Goal: Task Accomplishment & Management: Manage account settings

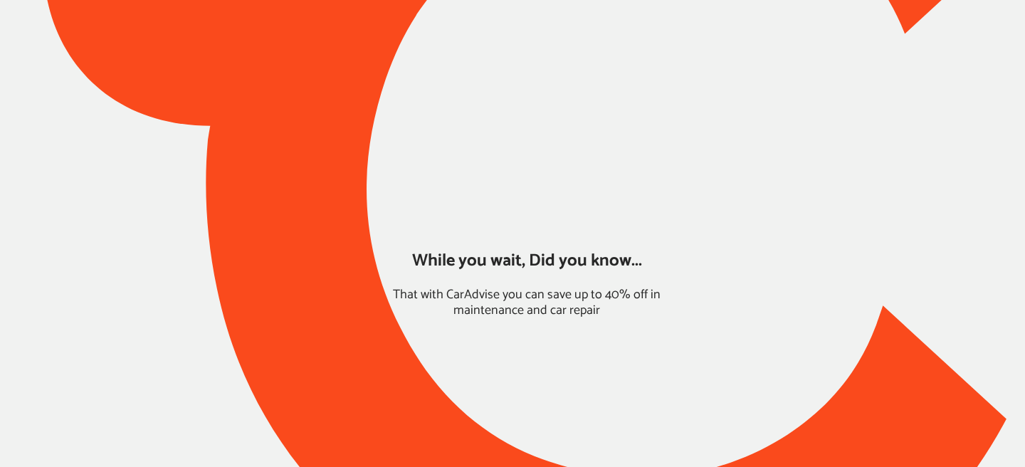
type input "*****"
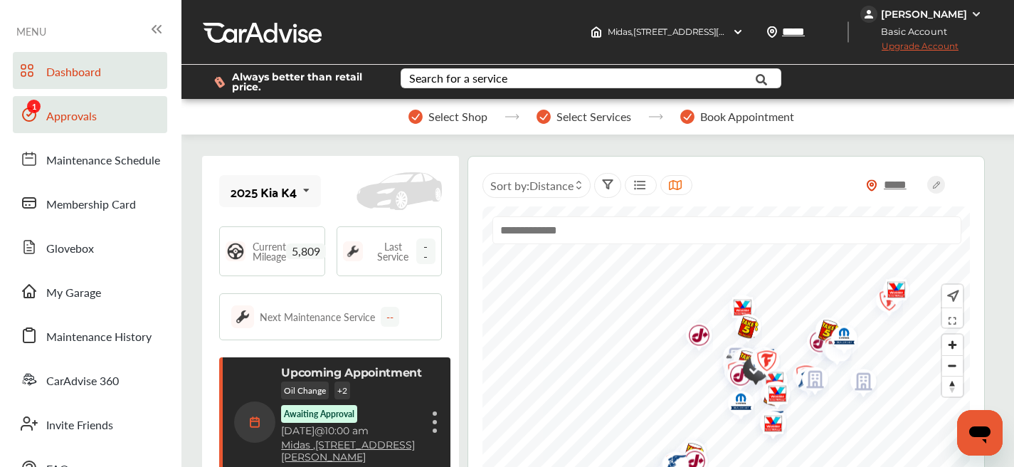
click at [100, 126] on link "Approvals" at bounding box center [90, 114] width 154 height 37
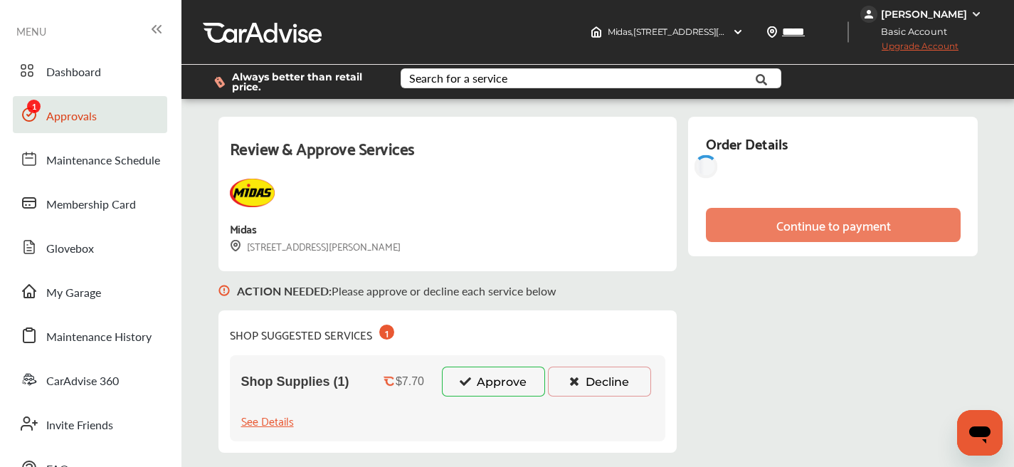
click at [481, 402] on div "Shop Supplies (1) $7.70 Approve Decline See Details" at bounding box center [448, 398] width 436 height 86
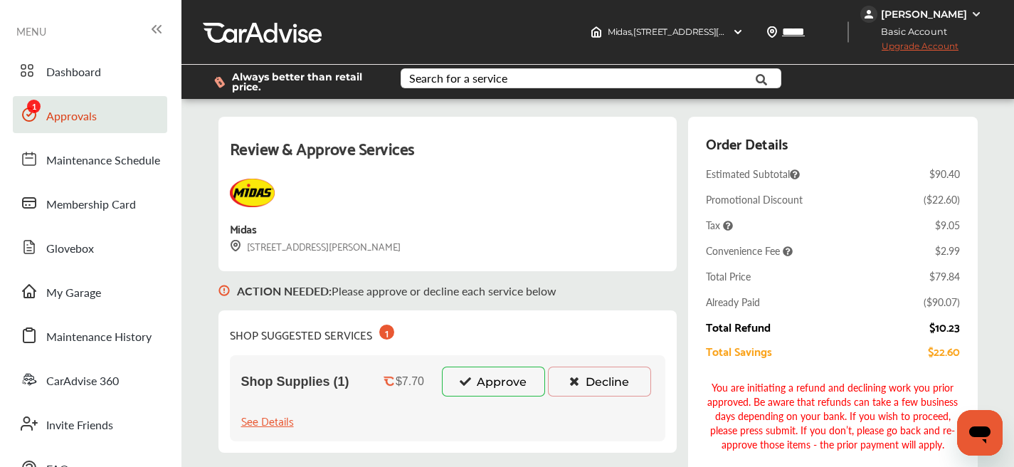
click at [482, 389] on button "Approve" at bounding box center [493, 381] width 103 height 30
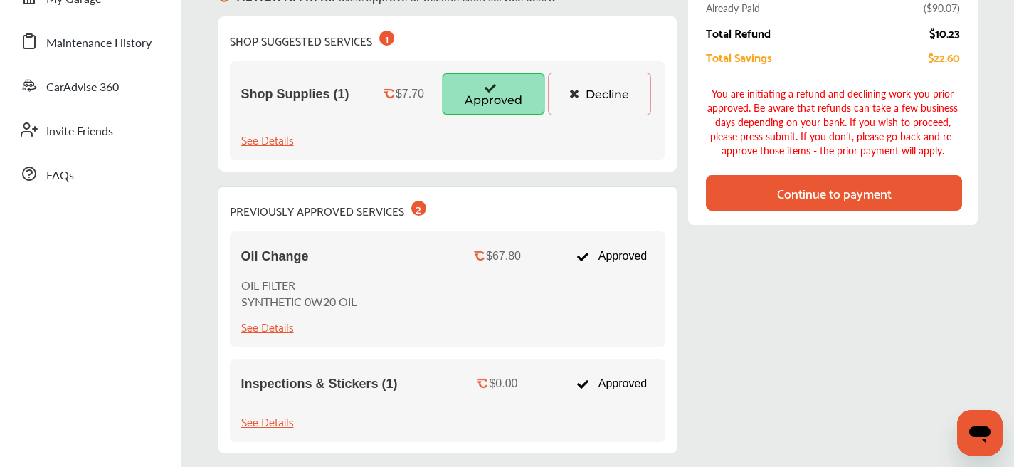
scroll to position [199, 0]
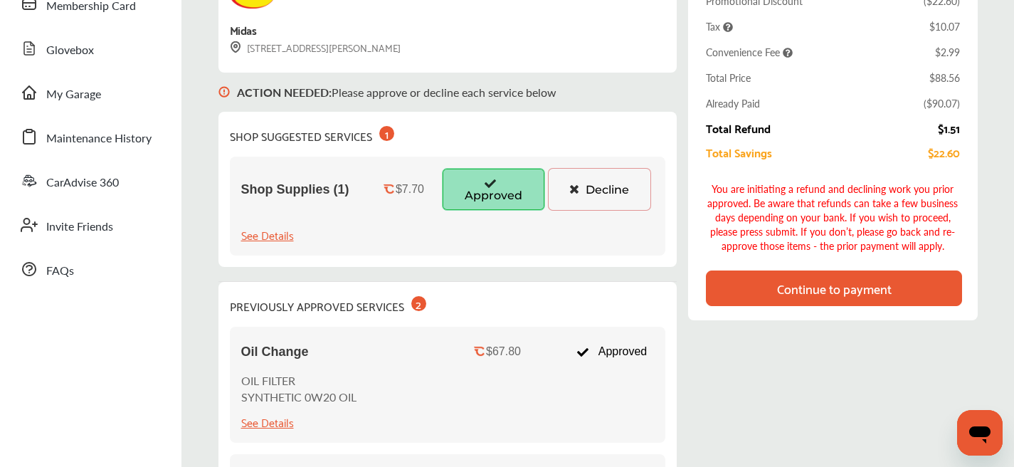
click at [820, 289] on div "Continue to payment" at bounding box center [834, 288] width 115 height 14
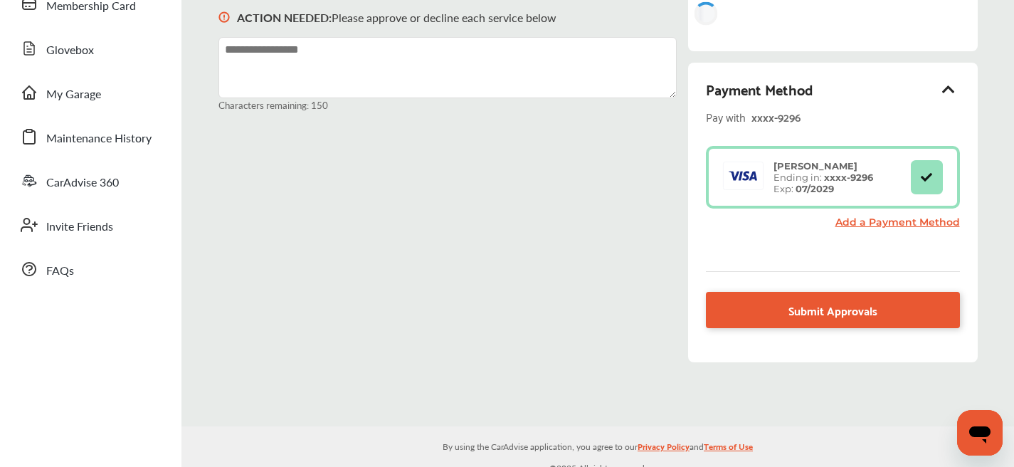
click at [810, 323] on div "Payment Method Pay with xxxx- 9296 [PERSON_NAME] Ending in: xxxx- 9296 Exp: 07/…" at bounding box center [832, 213] width 289 height 300
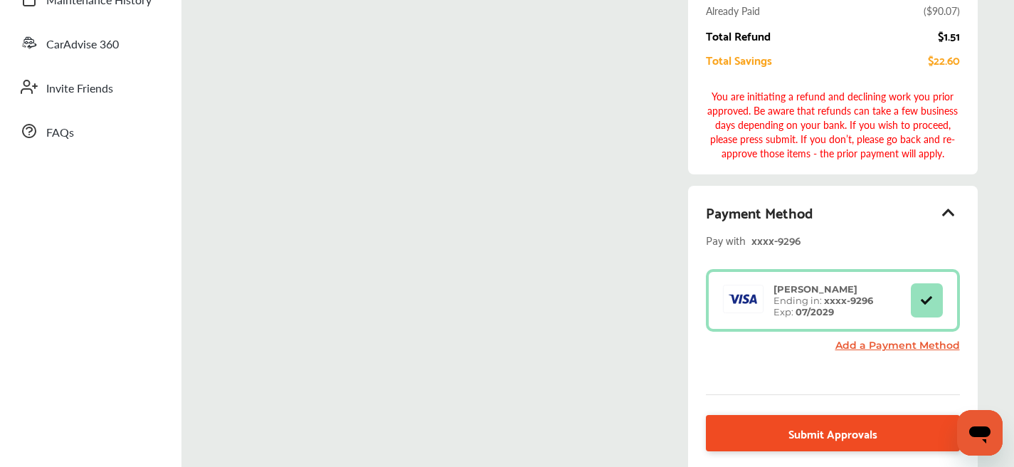
scroll to position [416, 0]
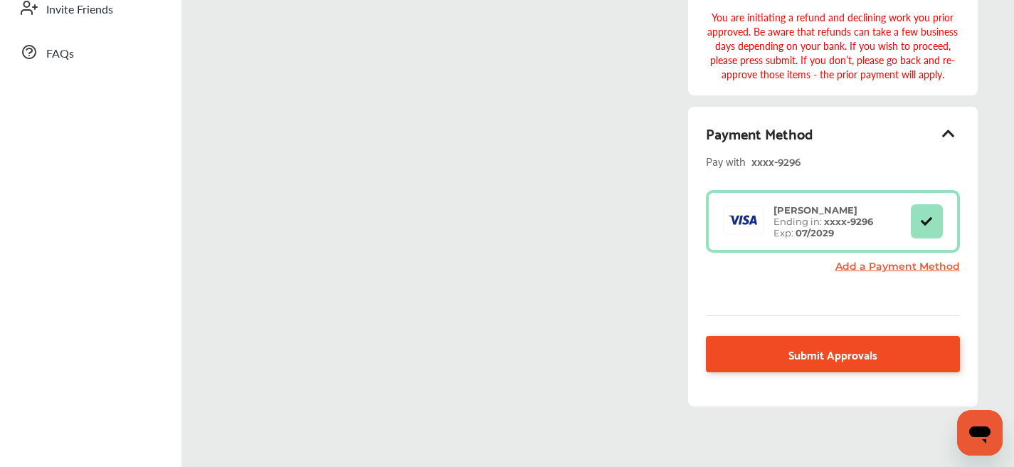
click at [790, 363] on span "Submit Approvals" at bounding box center [832, 353] width 89 height 19
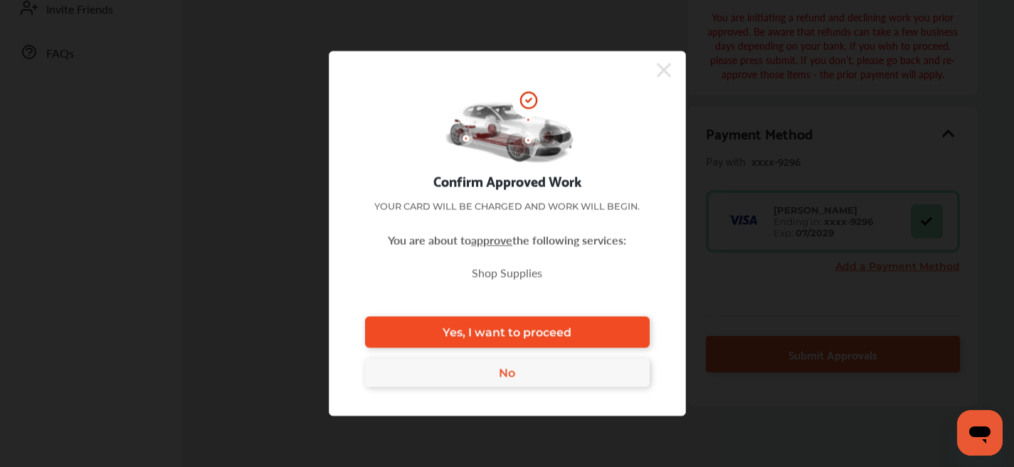
click at [613, 317] on link "Yes, I want to proceed" at bounding box center [507, 332] width 285 height 31
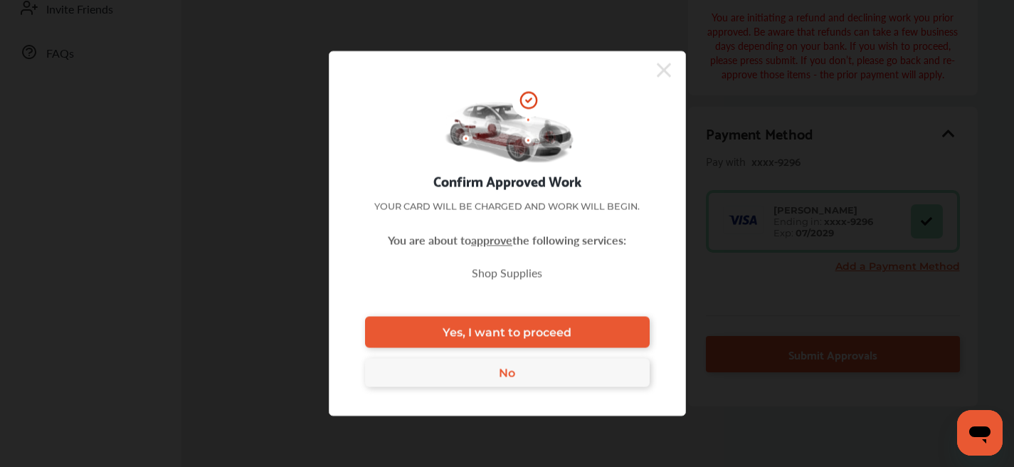
scroll to position [209, 0]
